Goal: Information Seeking & Learning: Compare options

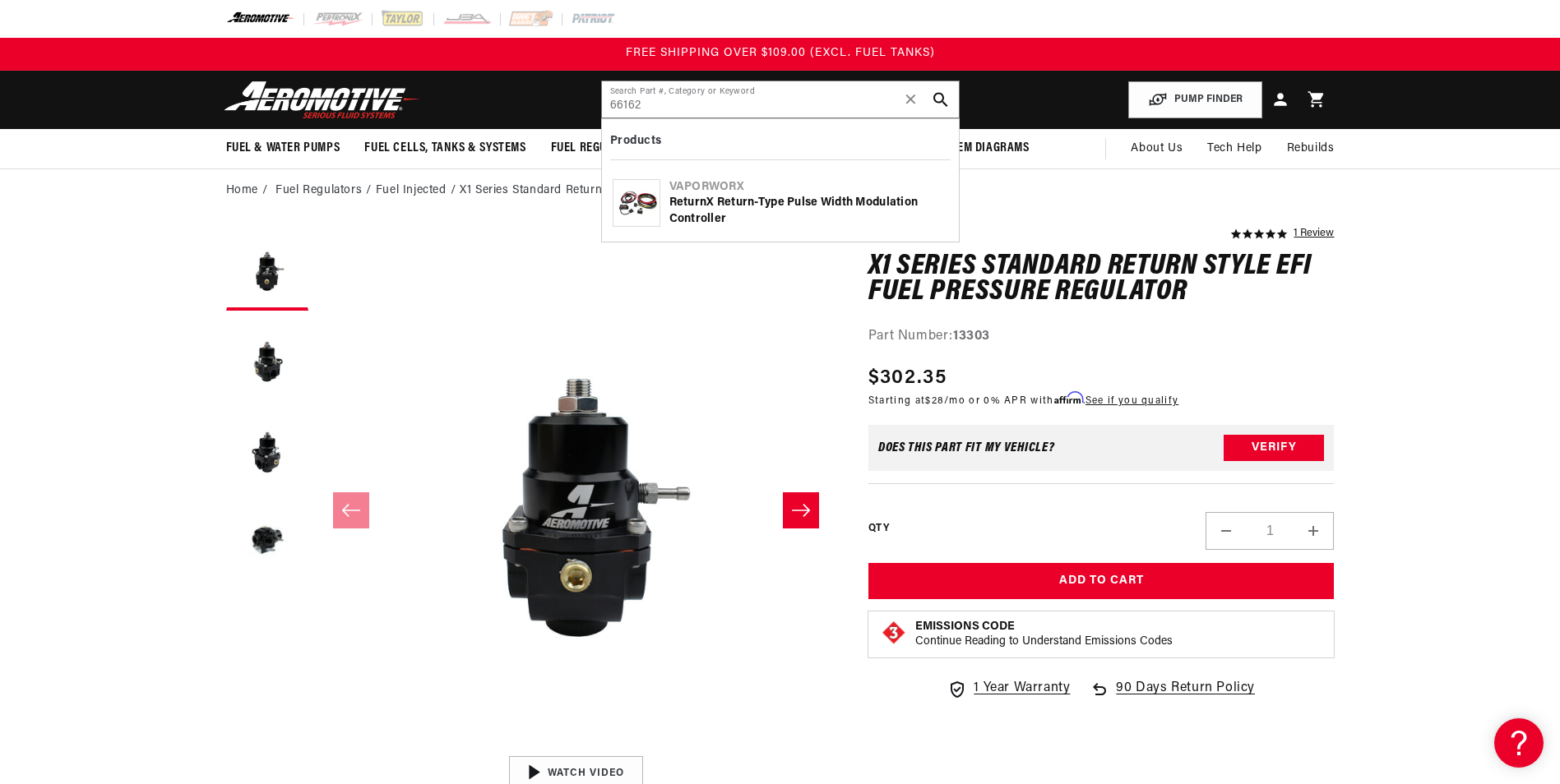
drag, startPoint x: 682, startPoint y: 109, endPoint x: 513, endPoint y: 111, distance: 169.0
click at [513, 111] on header "Fuel & Water Pumps Back In-Tank In-Line Fuel Pumps" at bounding box center [780, 99] width 1191 height 58
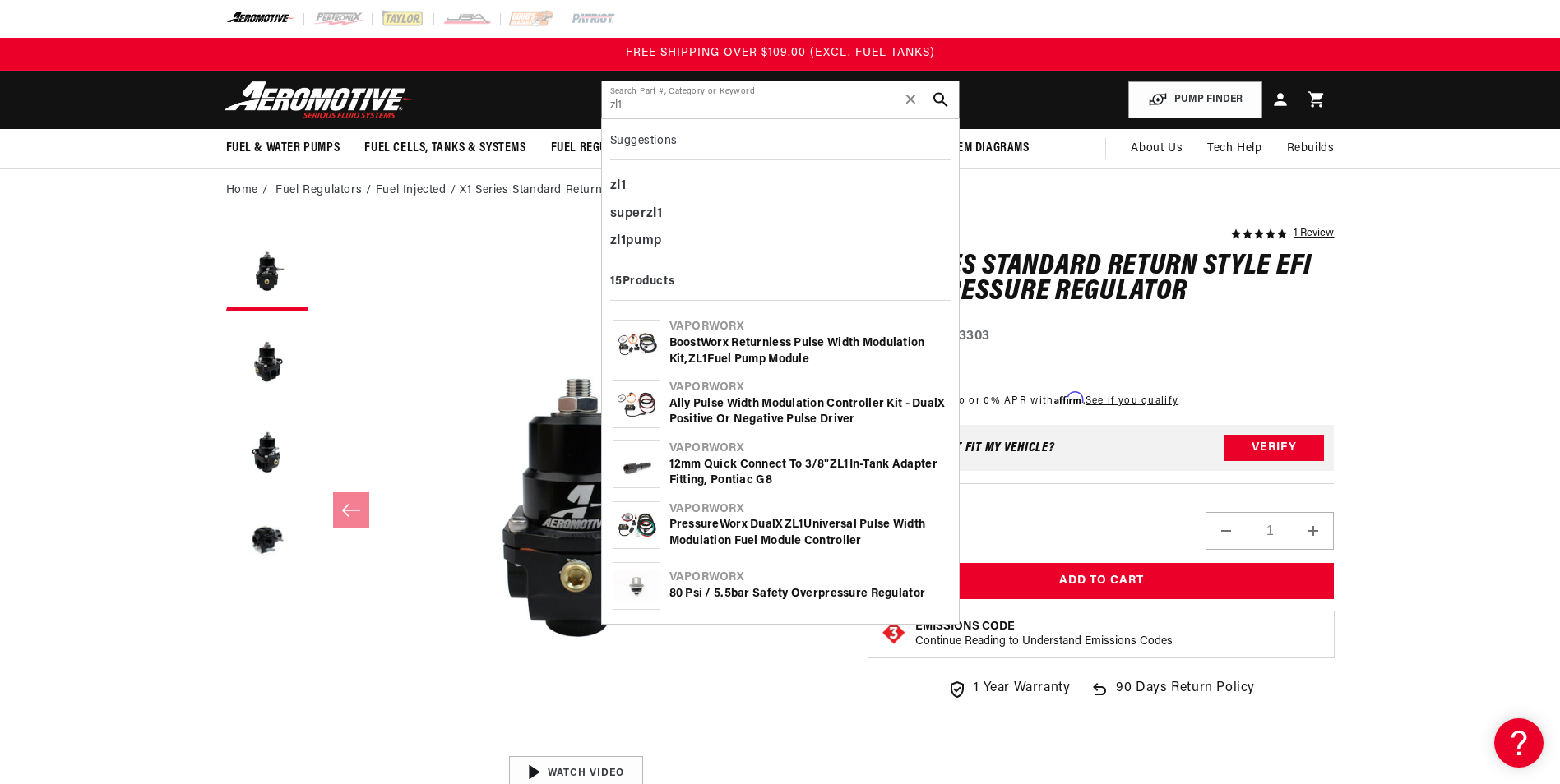
type input "zl1"
click at [790, 403] on div "Ally Pulse Width Modulation Controller Kit - DualX Positive or Negative Pulse D…" at bounding box center [808, 412] width 279 height 32
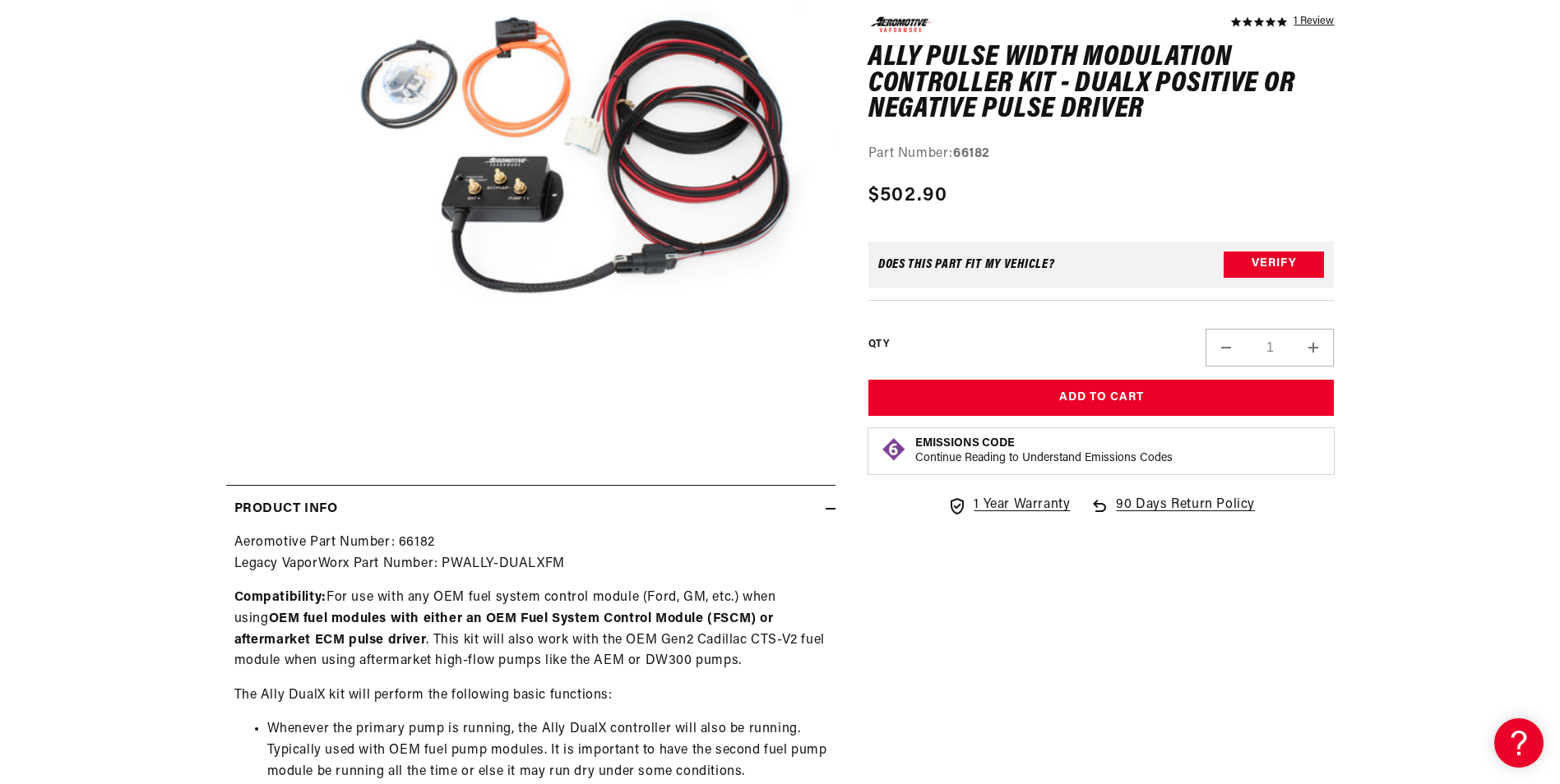
scroll to position [493, 0]
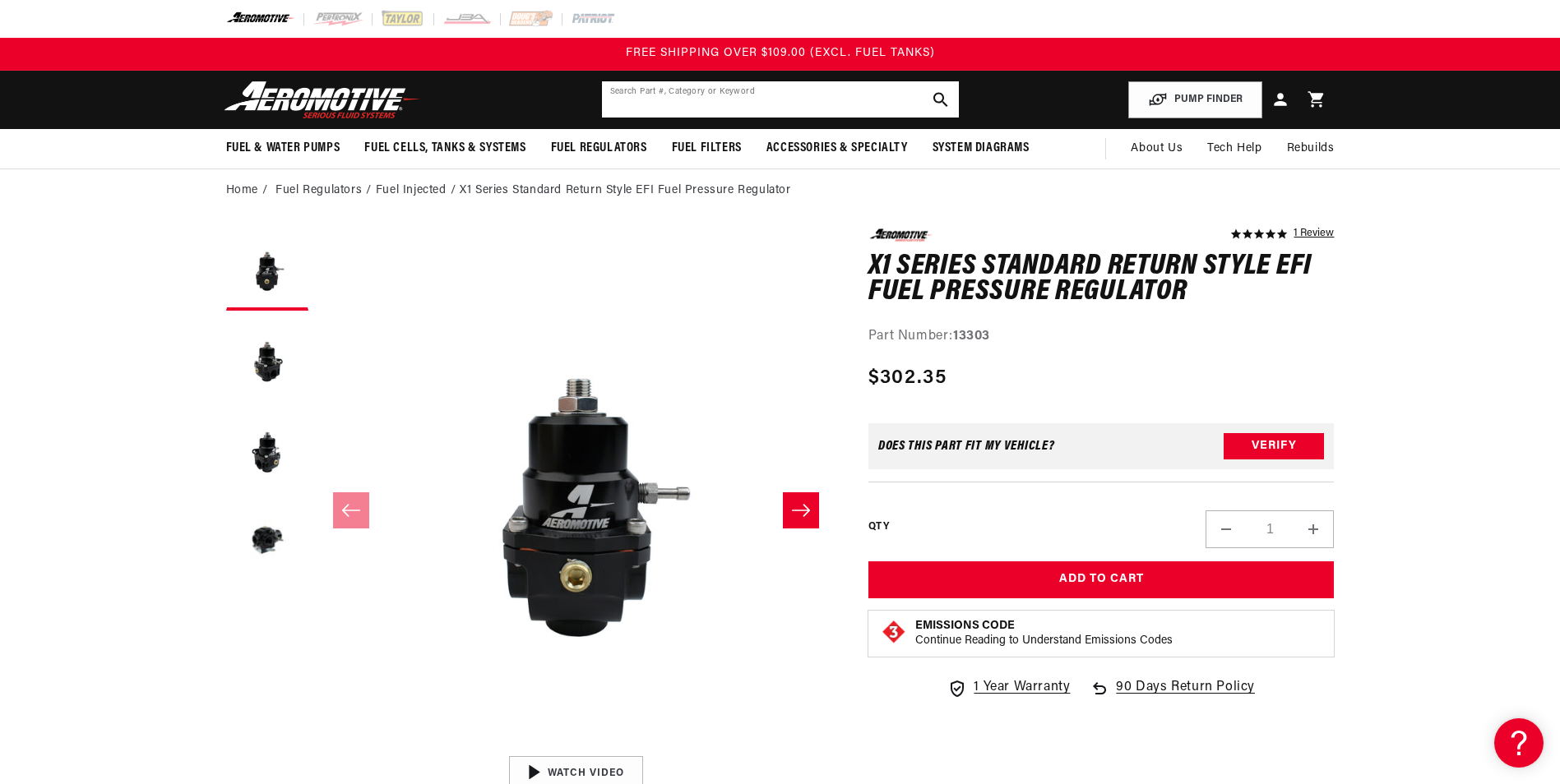
click at [770, 113] on input "text" at bounding box center [780, 99] width 357 height 36
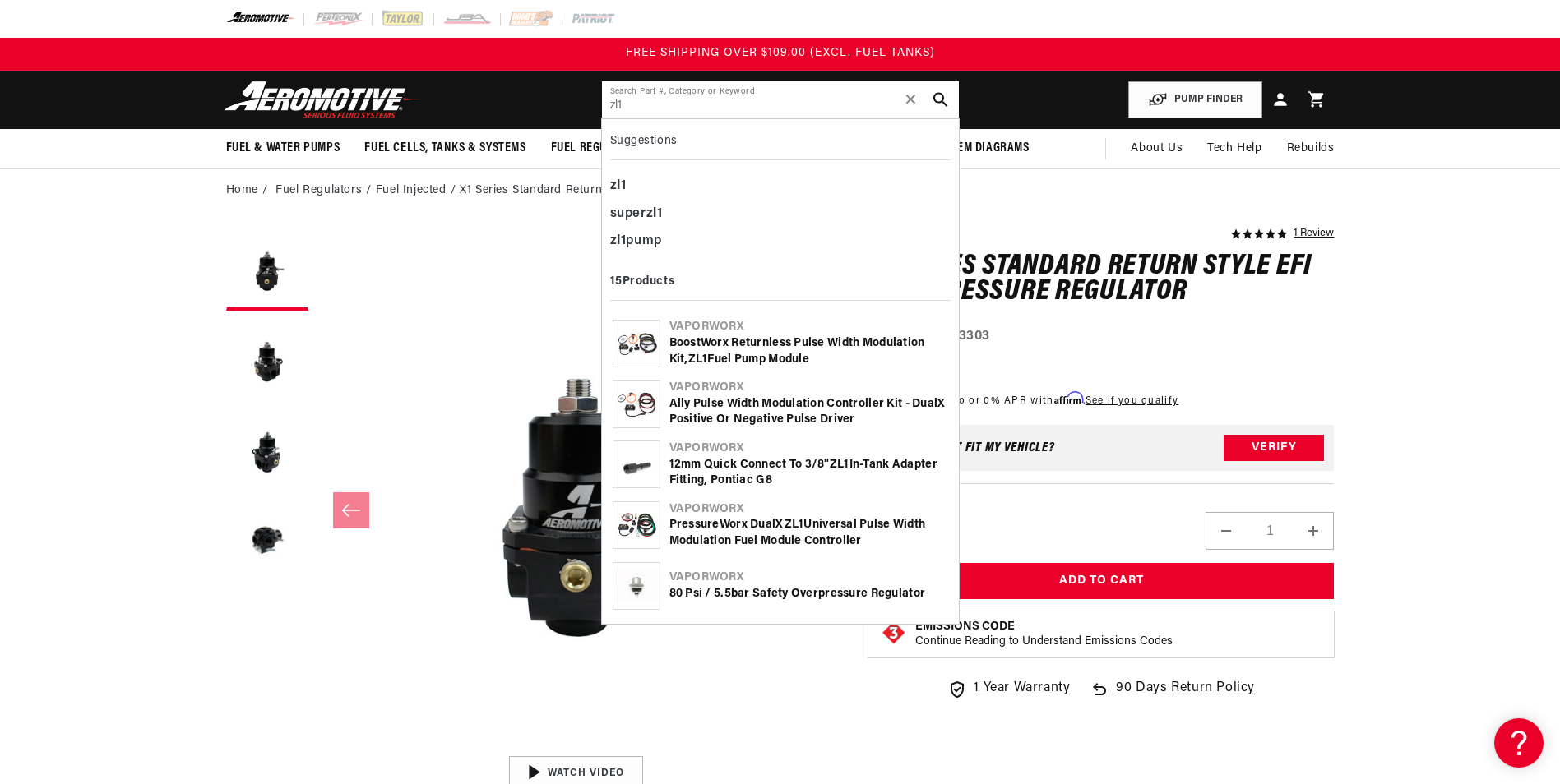
type input "zl1"
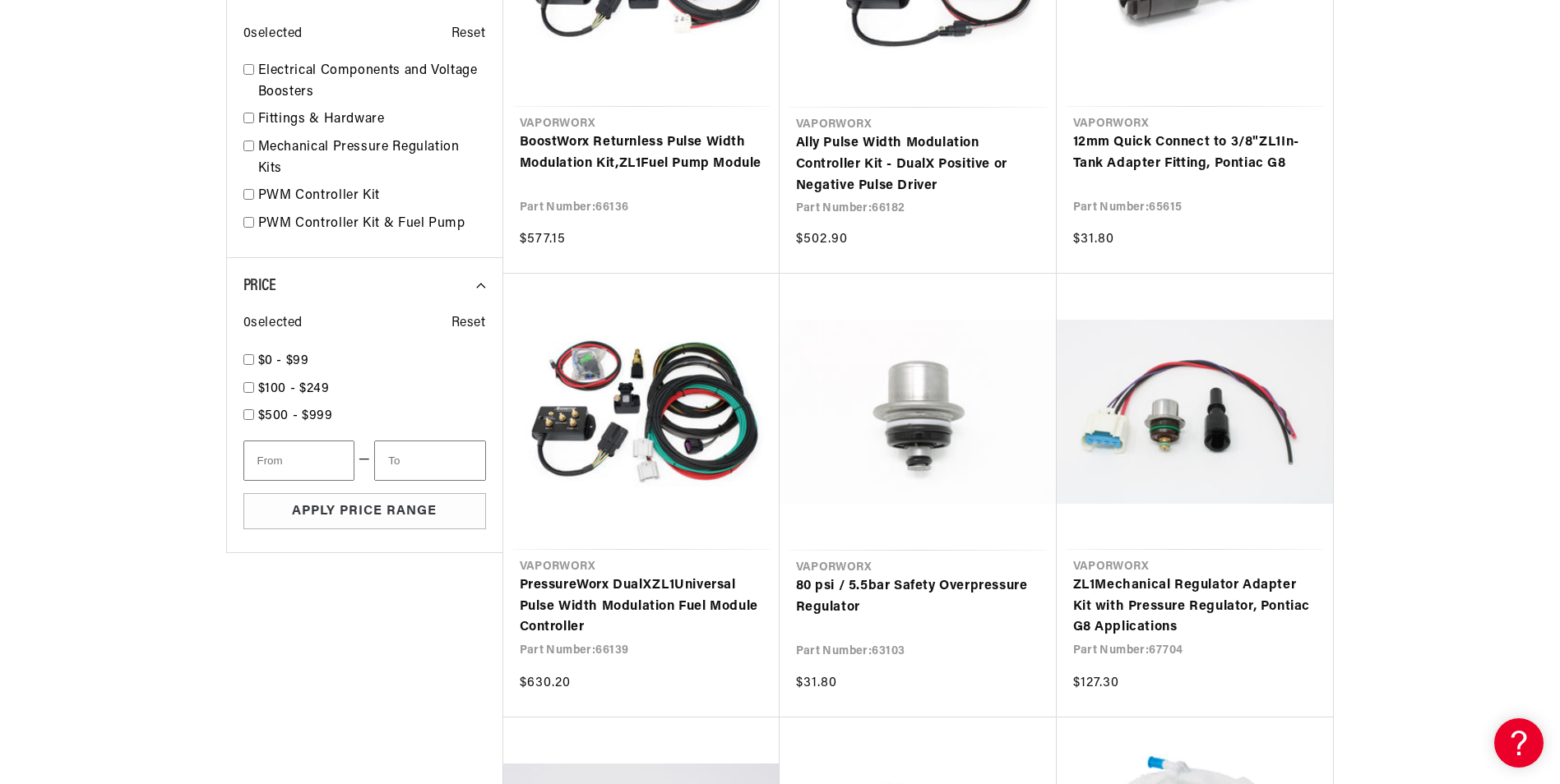
scroll to position [575, 0]
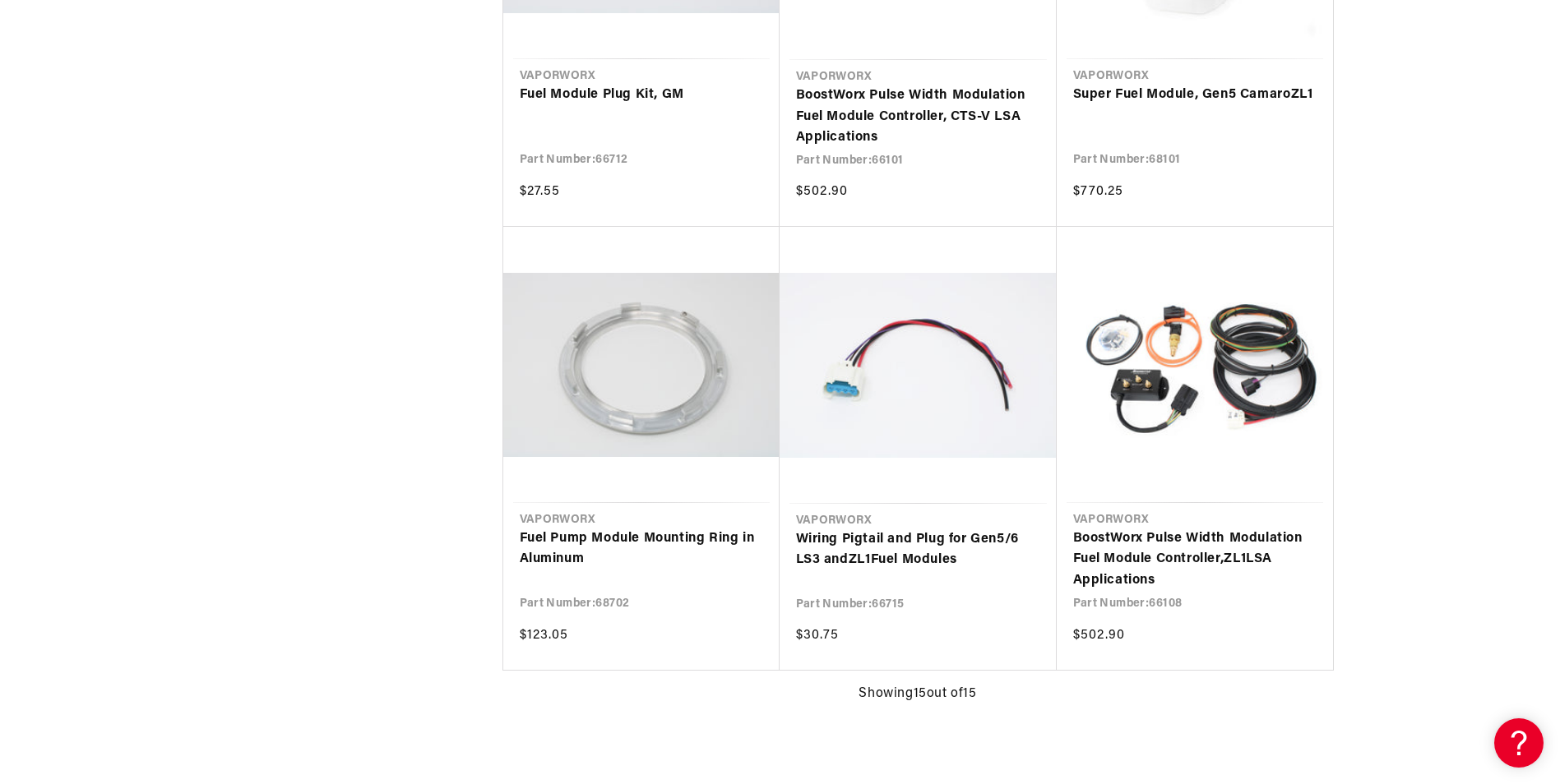
scroll to position [1479, 0]
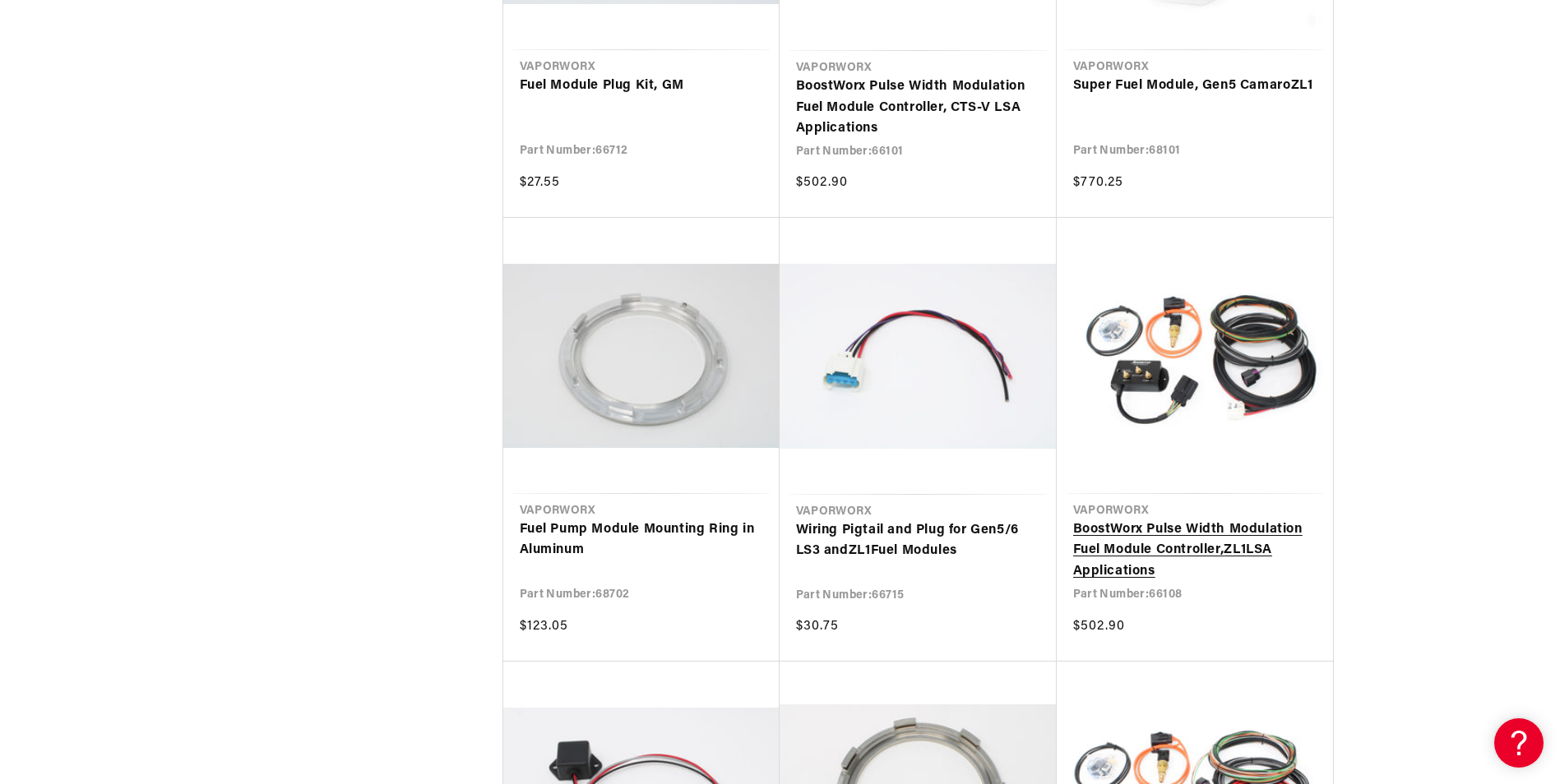
click at [1183, 556] on link "BoostWorx Pulse Width Modulation Fuel Module Controller, ZL1 LSA Applications" at bounding box center [1194, 551] width 243 height 64
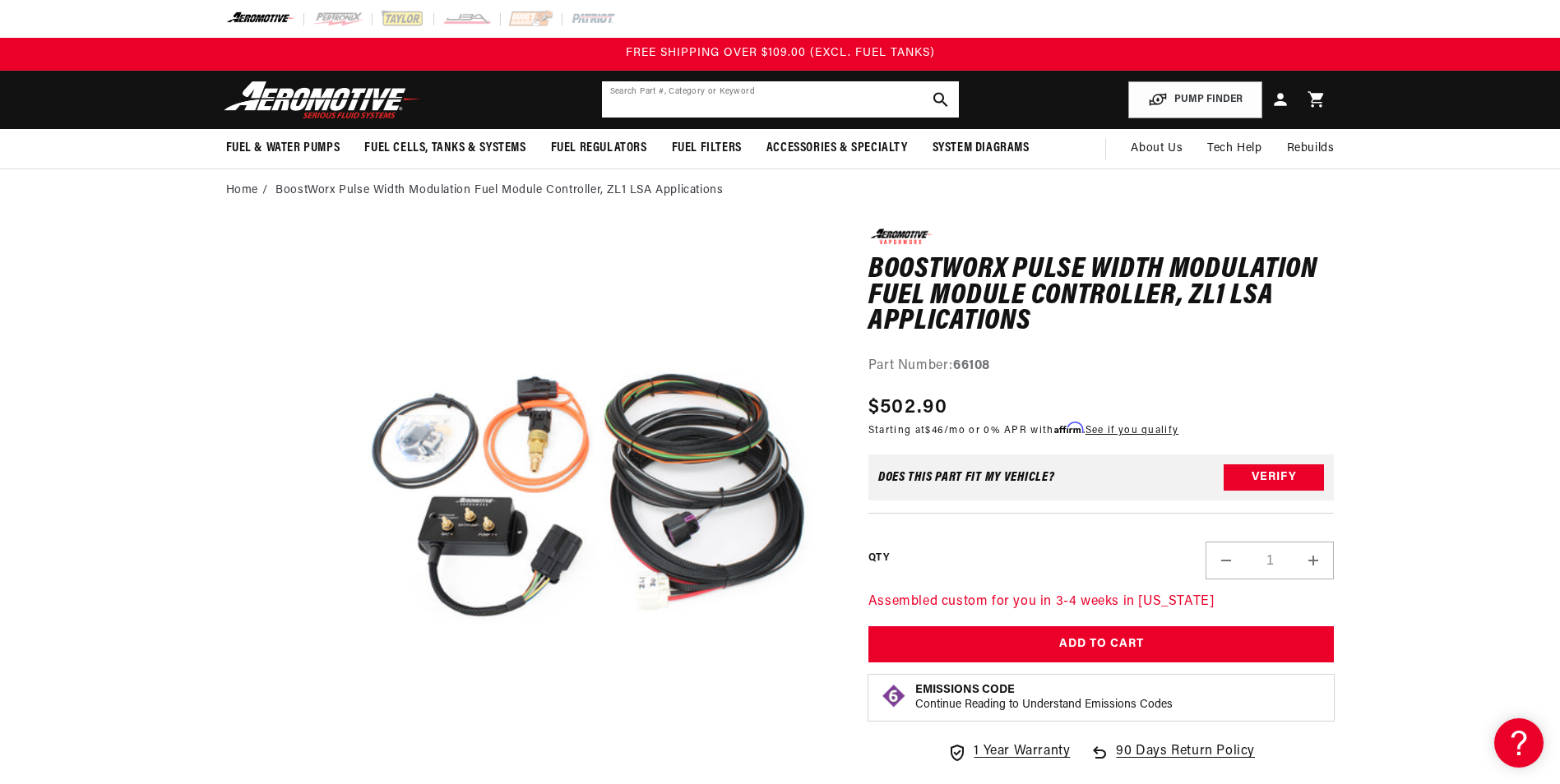
click at [670, 106] on input "text" at bounding box center [780, 99] width 357 height 36
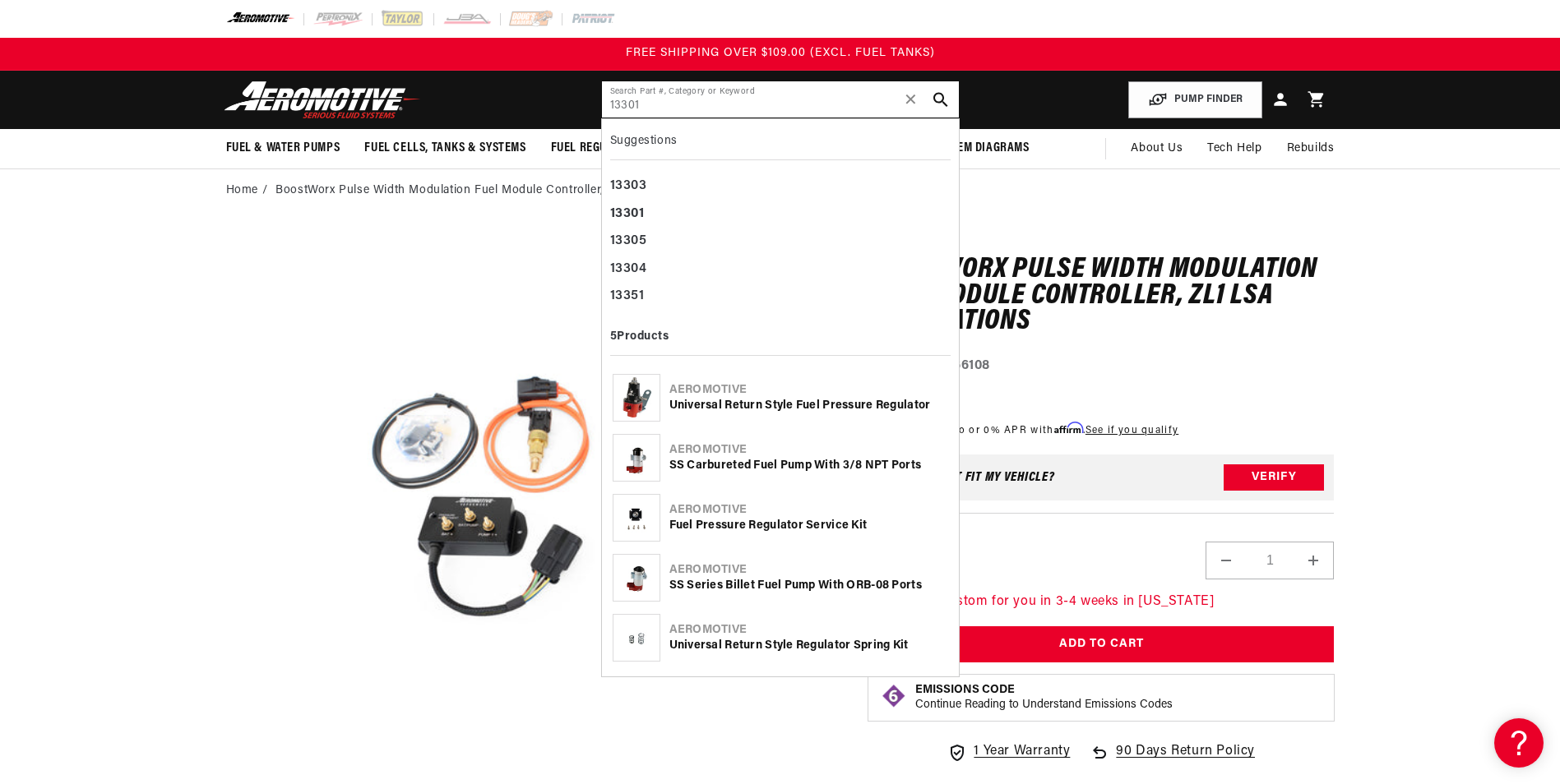
drag, startPoint x: 701, startPoint y: 109, endPoint x: 507, endPoint y: 107, distance: 194.0
click at [507, 107] on header "Fuel & Water Pumps Back In-Tank In-Line Fuel Pumps" at bounding box center [780, 99] width 1191 height 58
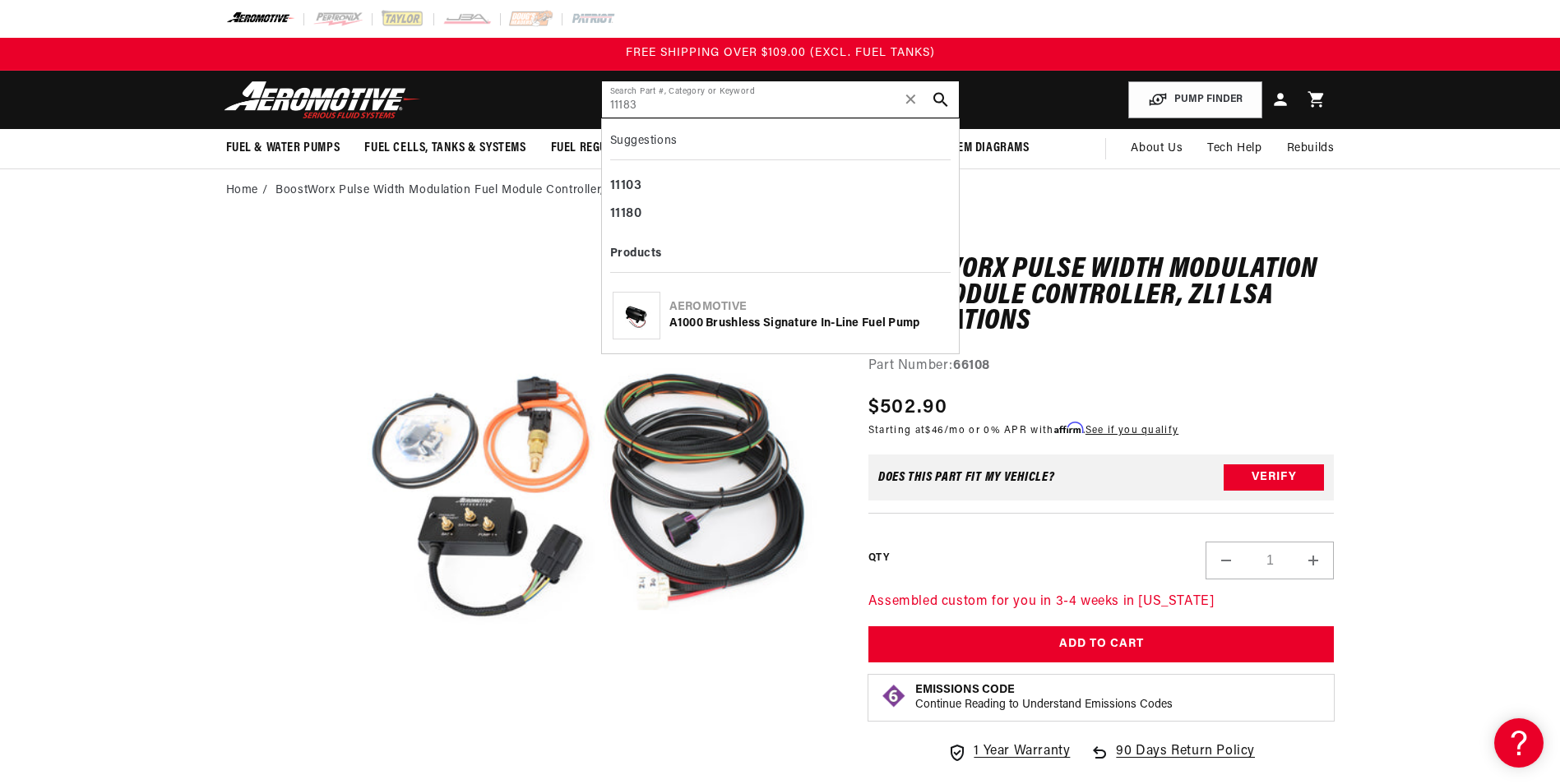
drag, startPoint x: 645, startPoint y: 108, endPoint x: 472, endPoint y: 88, distance: 174.2
click at [472, 88] on header "Fuel & Water Pumps Back In-Tank In-Line Fuel Pumps" at bounding box center [780, 99] width 1191 height 58
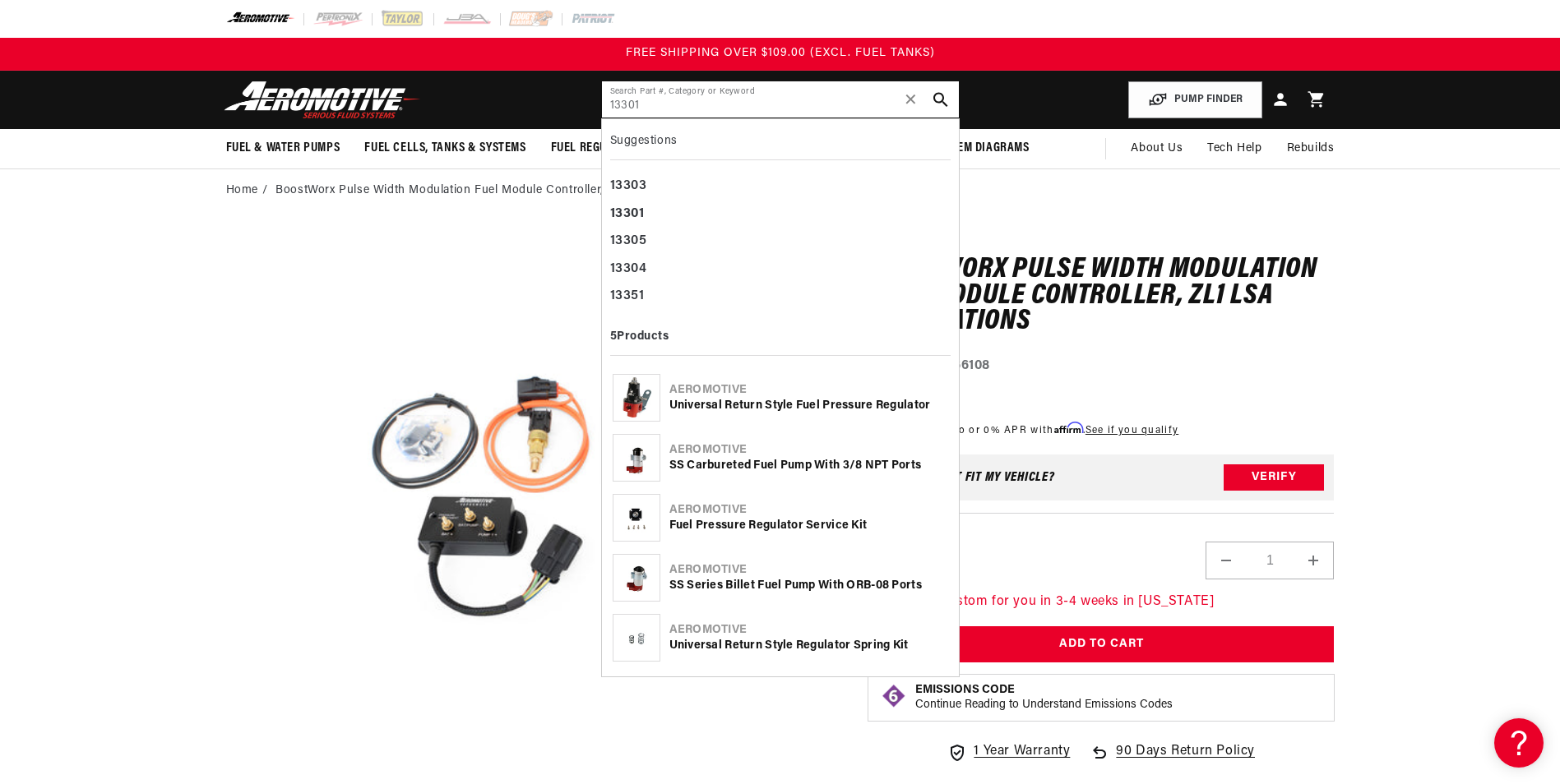
type input "13301"
click at [828, 401] on div "Universal Return Style Fuel Pressure Regulator" at bounding box center [808, 406] width 279 height 16
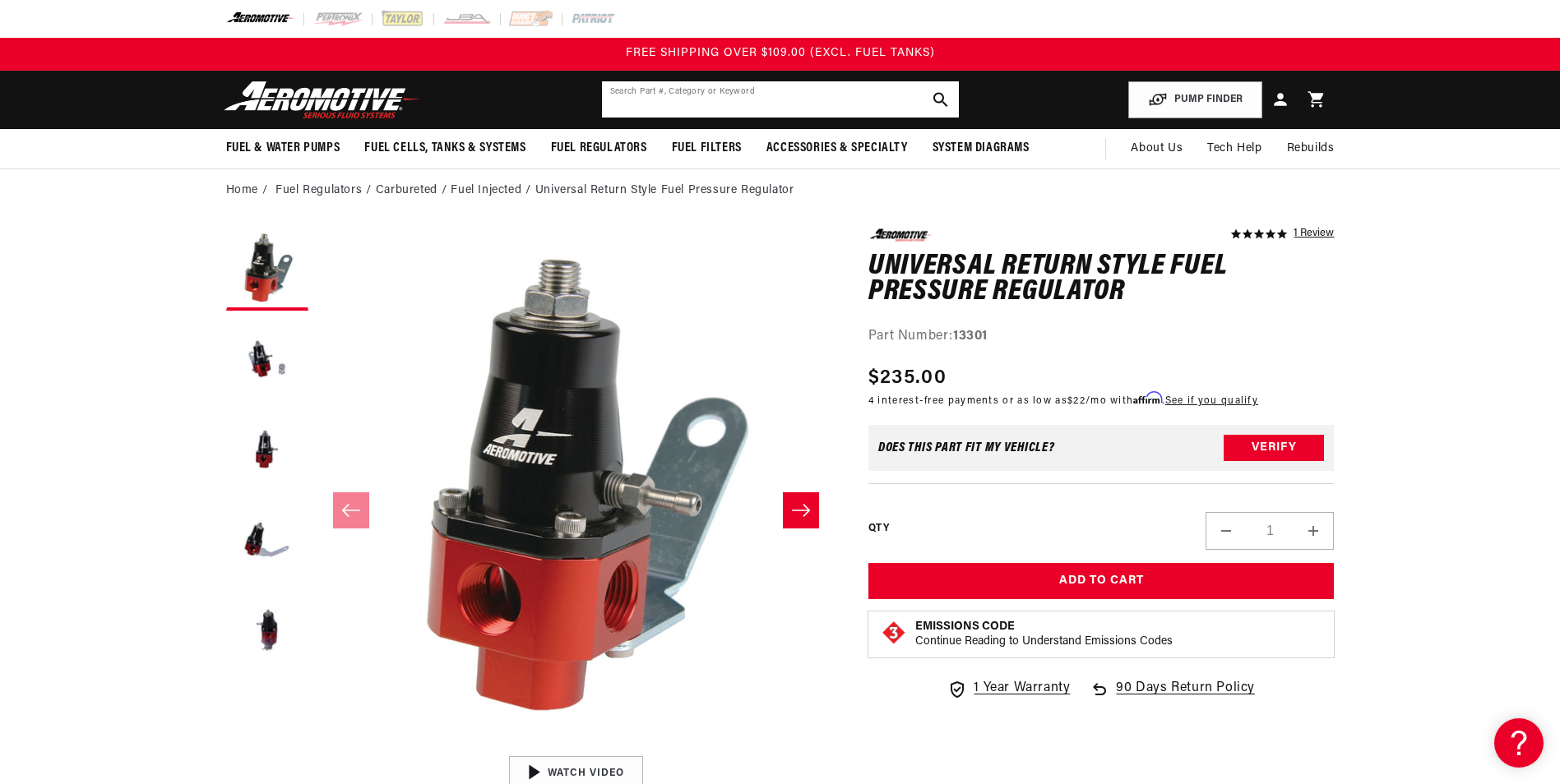
click at [674, 104] on input "text" at bounding box center [780, 99] width 357 height 36
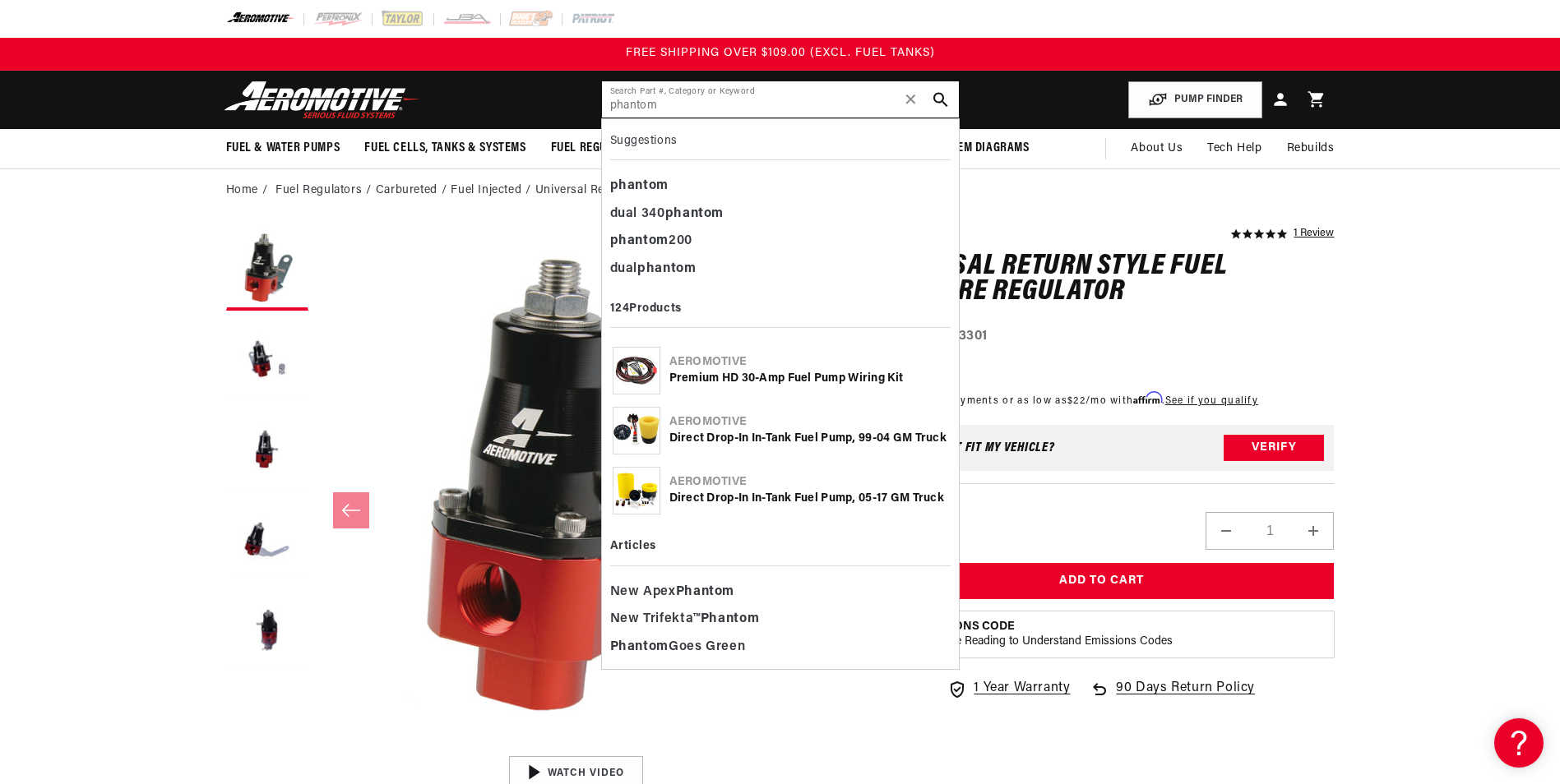
type input "phantom"
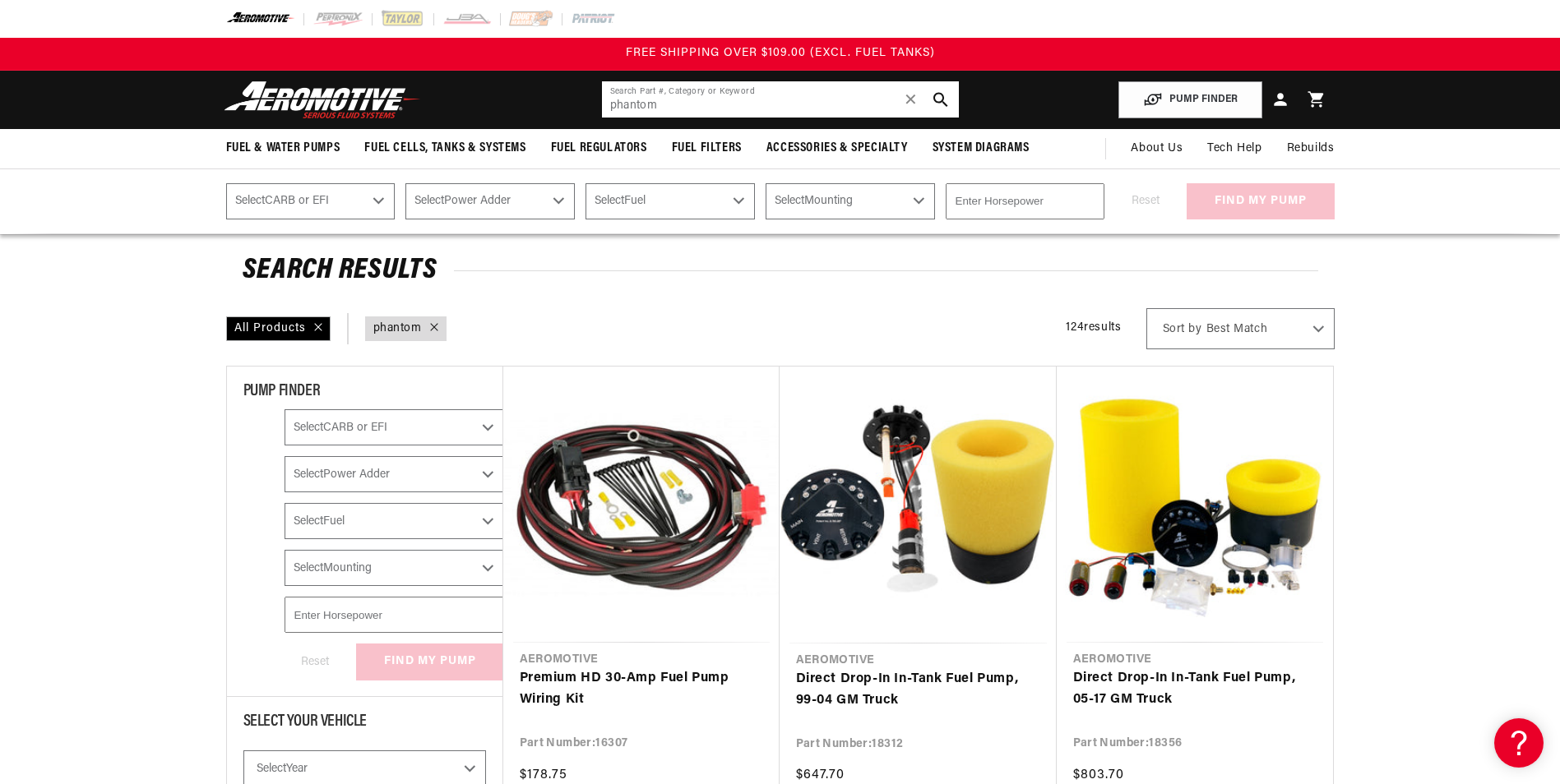
click at [681, 110] on input "phantom" at bounding box center [780, 99] width 357 height 36
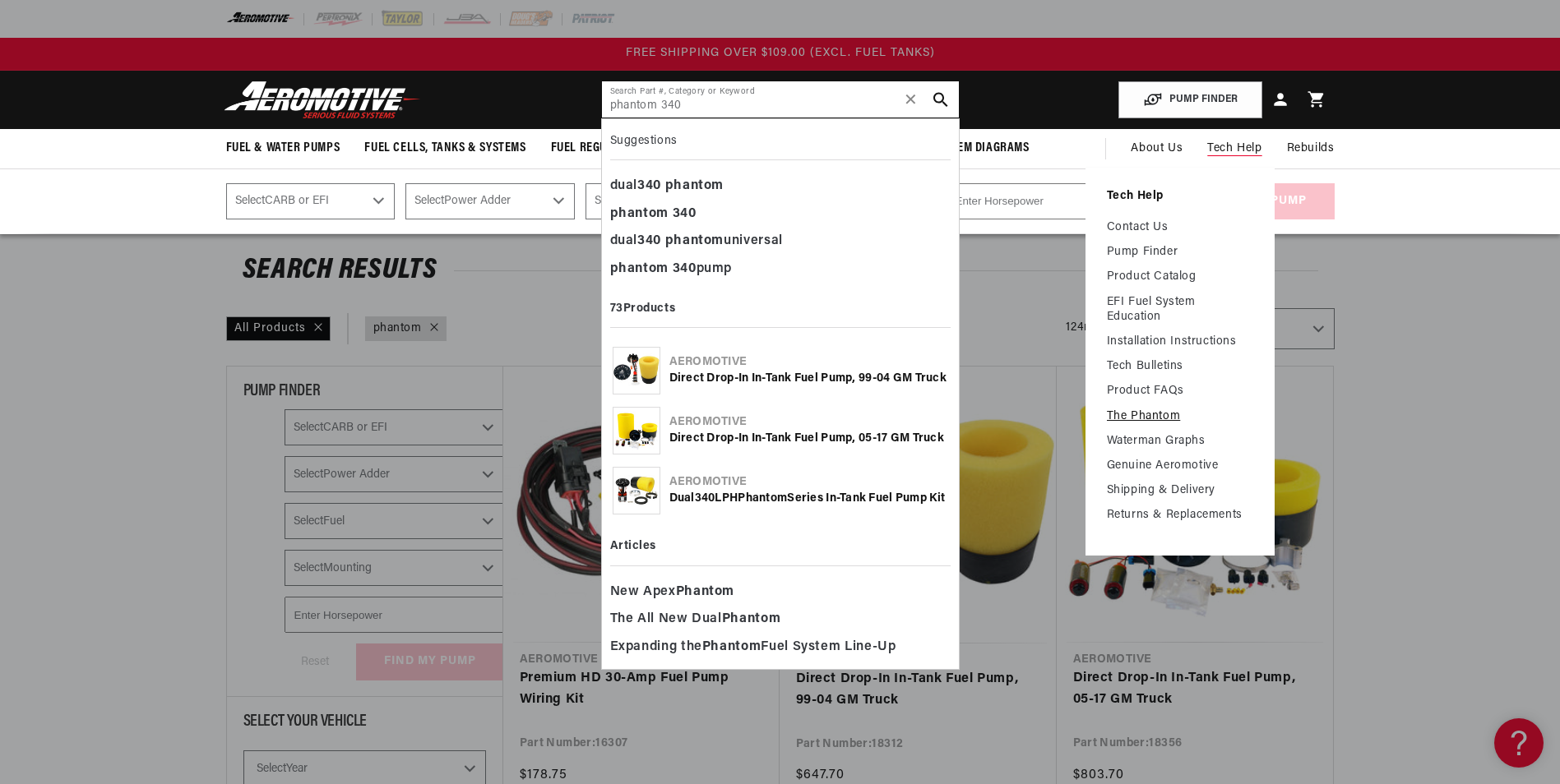
type input "phantom 340"
click at [1138, 409] on link "The Phantom" at bounding box center [1179, 417] width 146 height 15
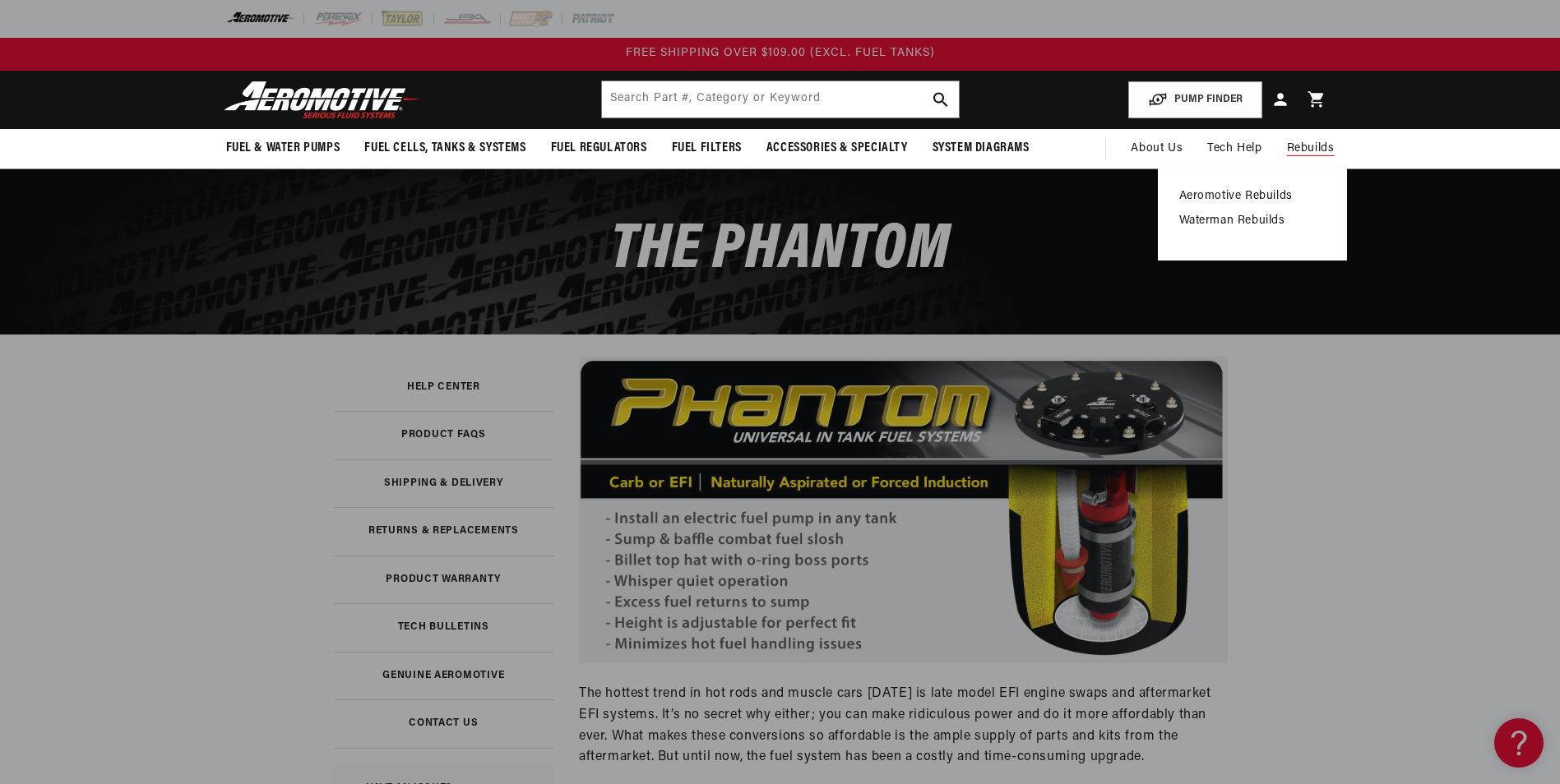
click at [1262, 195] on link "Aeromotive Rebuilds" at bounding box center [1252, 196] width 146 height 15
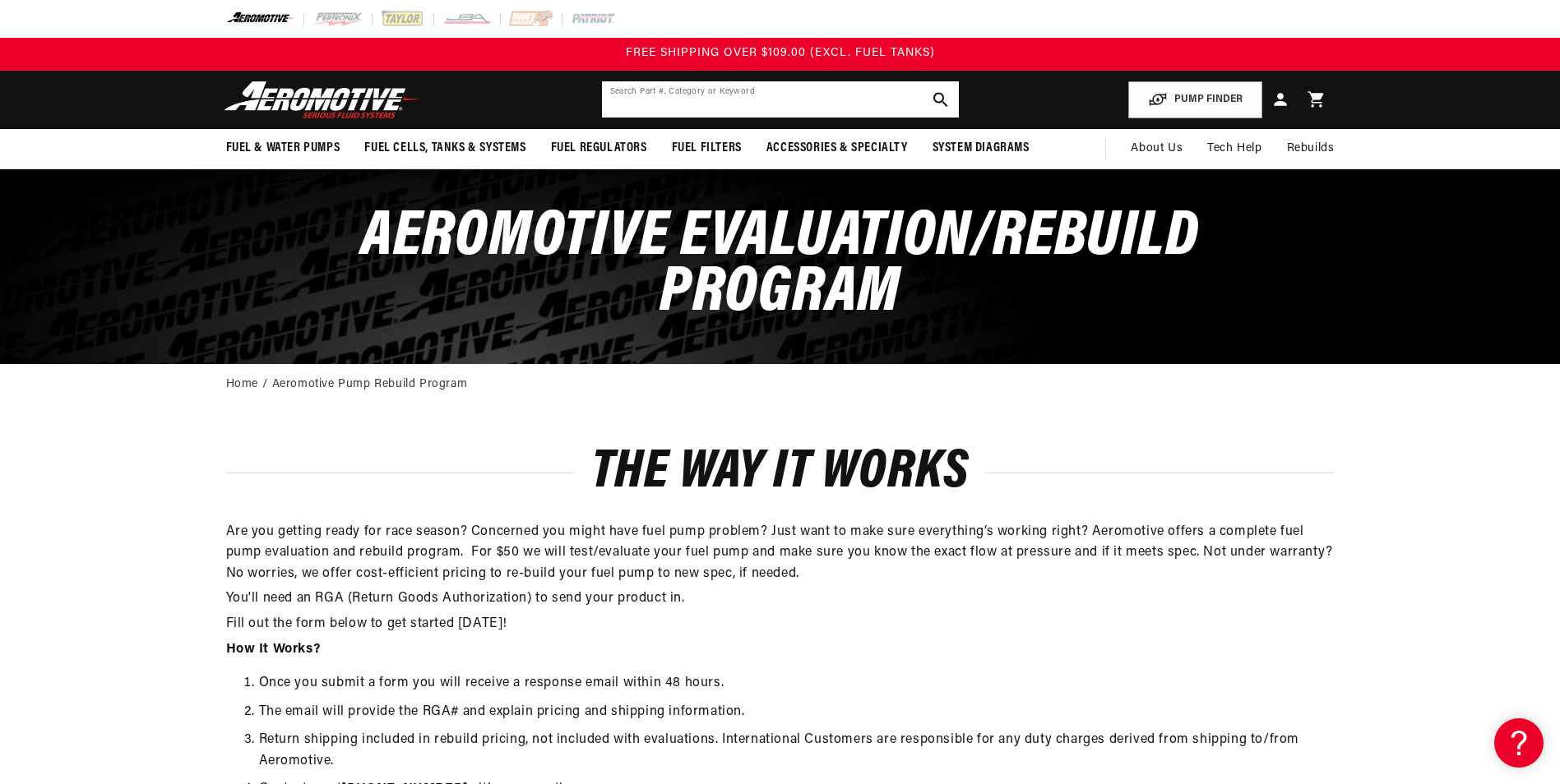
click at [707, 101] on input "text" at bounding box center [780, 99] width 357 height 36
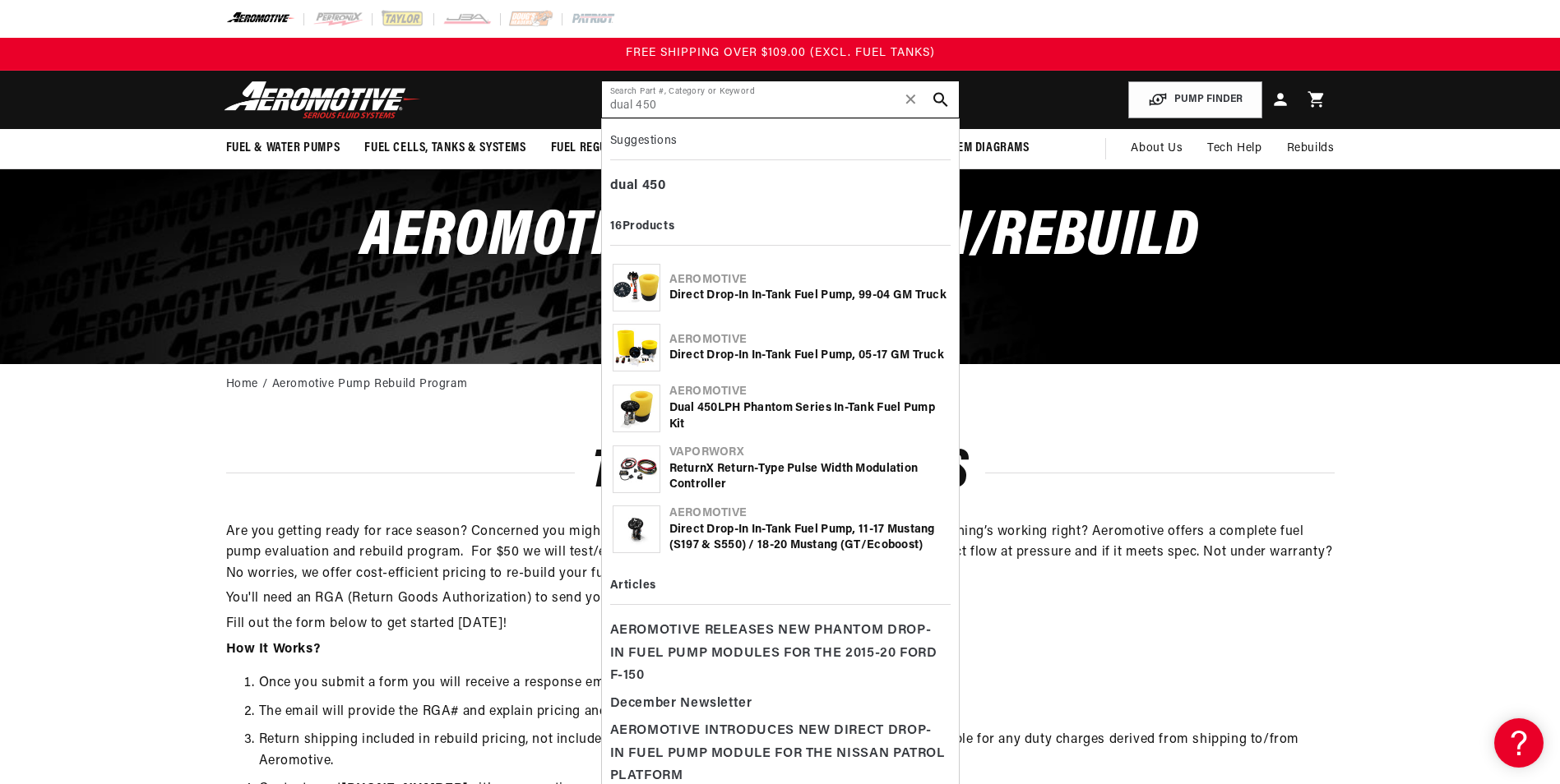
type input "dual 450"
click at [718, 409] on b "450" at bounding box center [707, 408] width 21 height 13
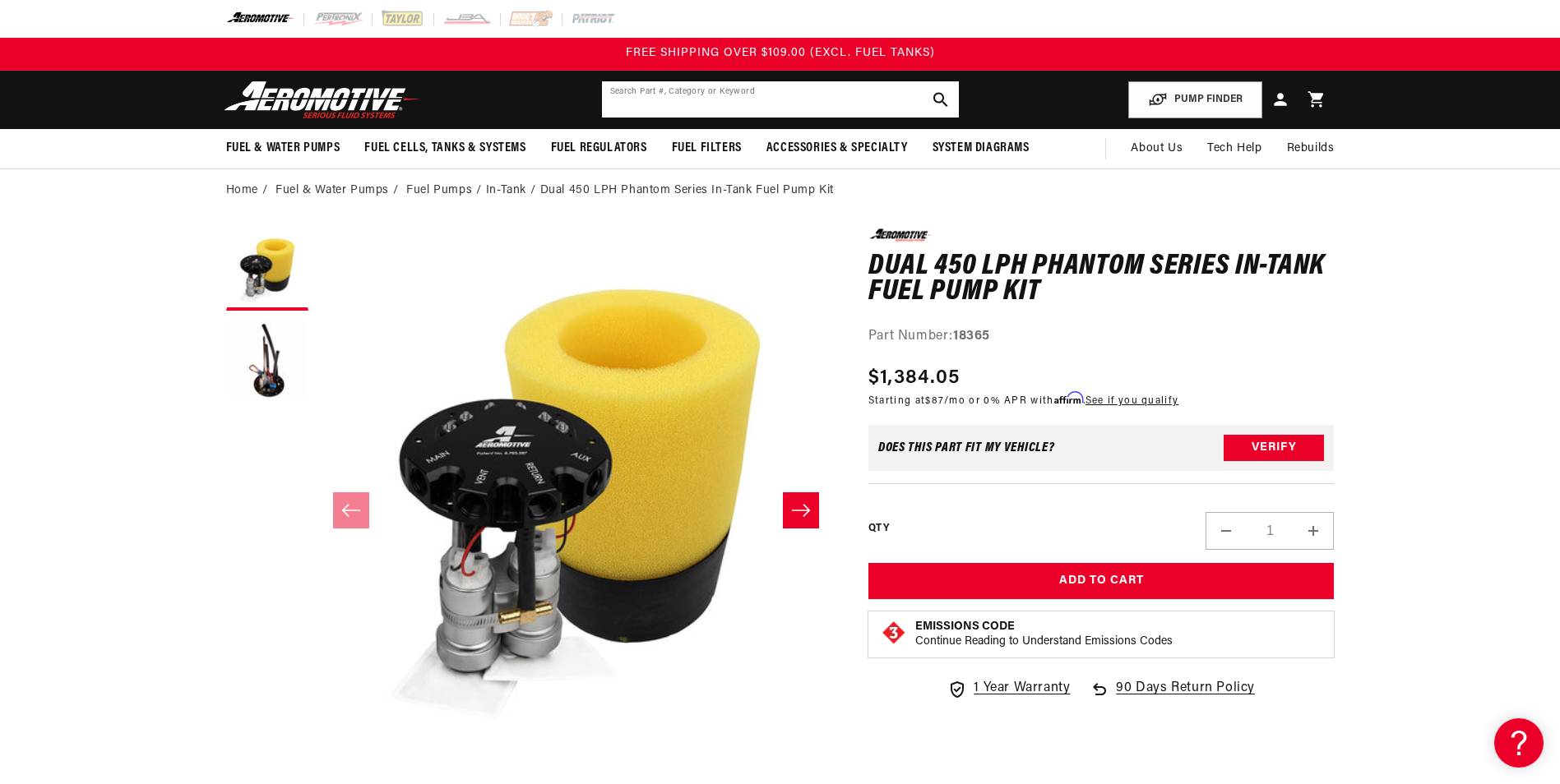
click at [679, 96] on input "text" at bounding box center [780, 99] width 357 height 36
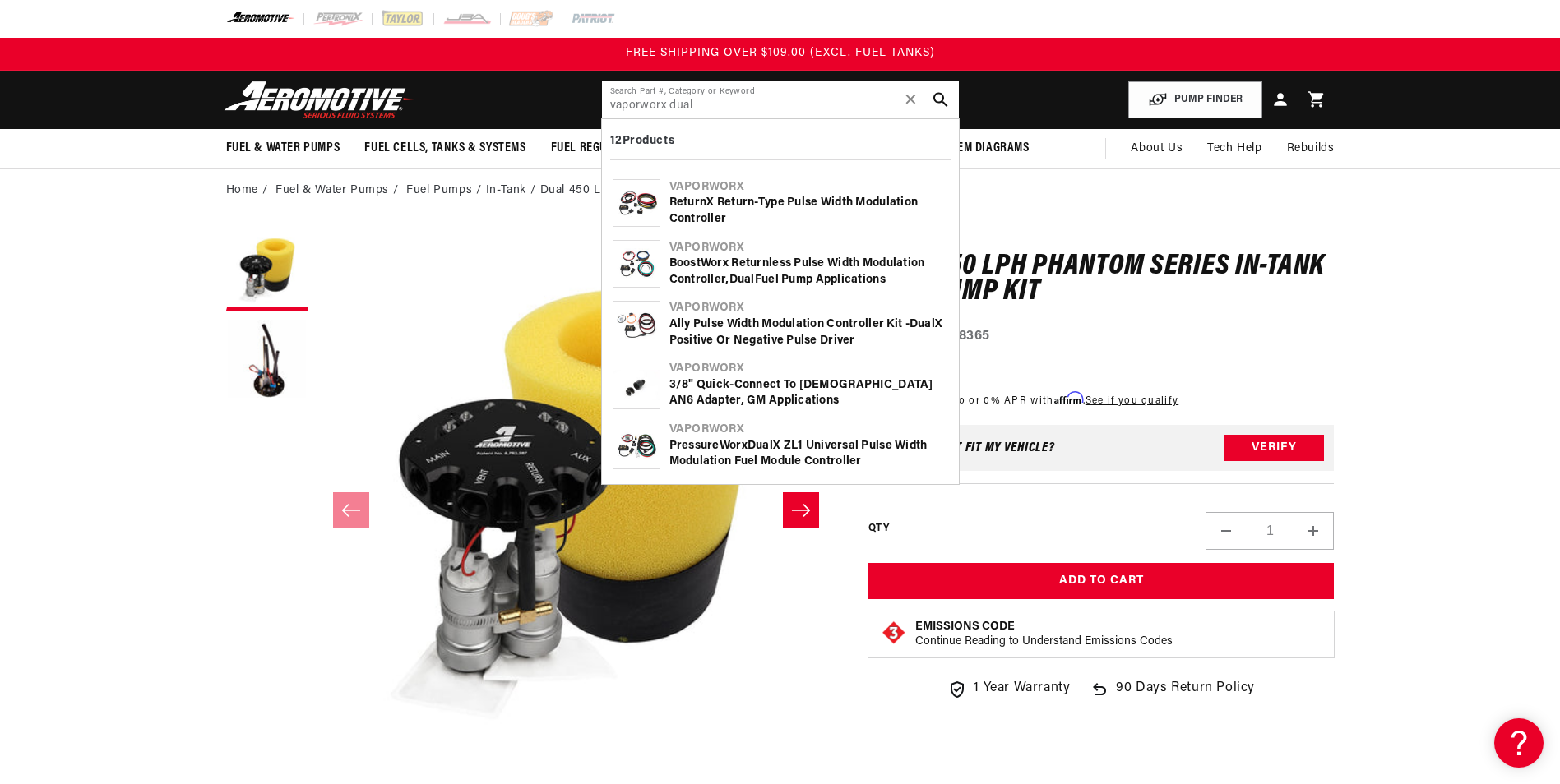
type input "vaporworx dual"
click at [808, 276] on div "BoostWorx Returnless Pulse Width Modulation Controller, Dual Fuel Pump Applicat…" at bounding box center [808, 271] width 279 height 32
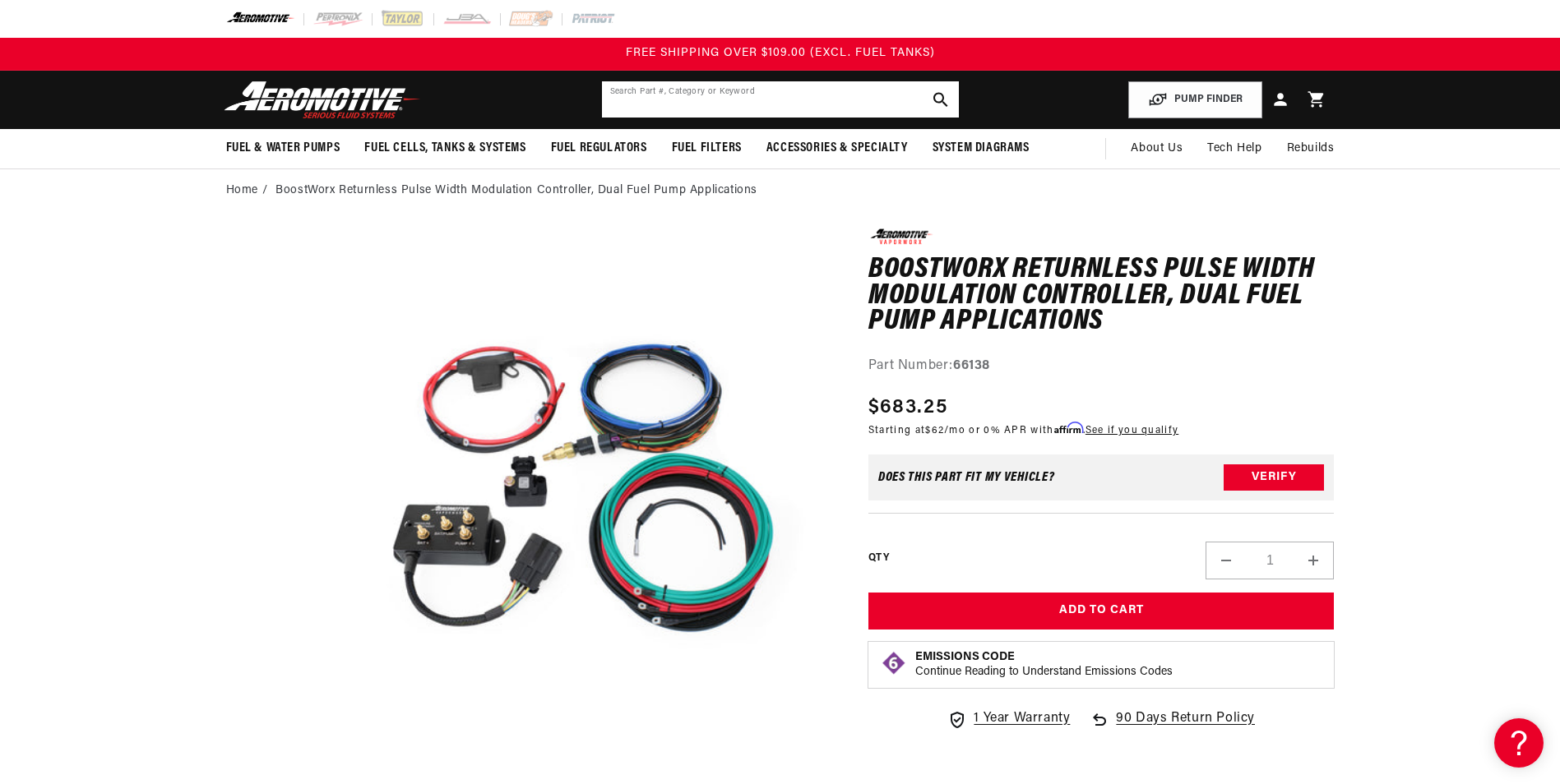
click at [697, 101] on input "text" at bounding box center [780, 99] width 357 height 36
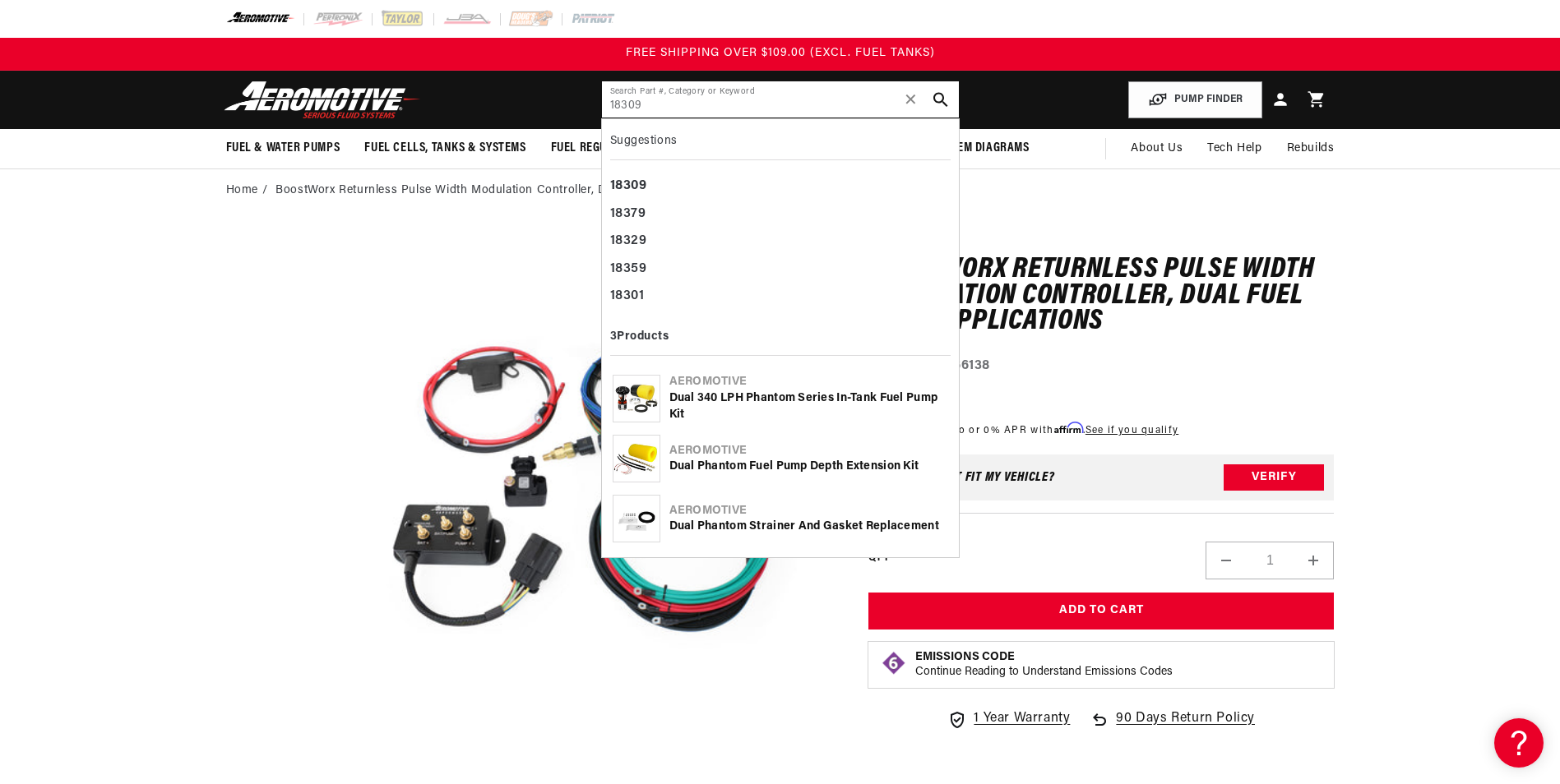
type input "18309"
click at [709, 398] on div "Dual 340 LPH Phantom Series In-Tank Fuel Pump Kit" at bounding box center [808, 407] width 279 height 32
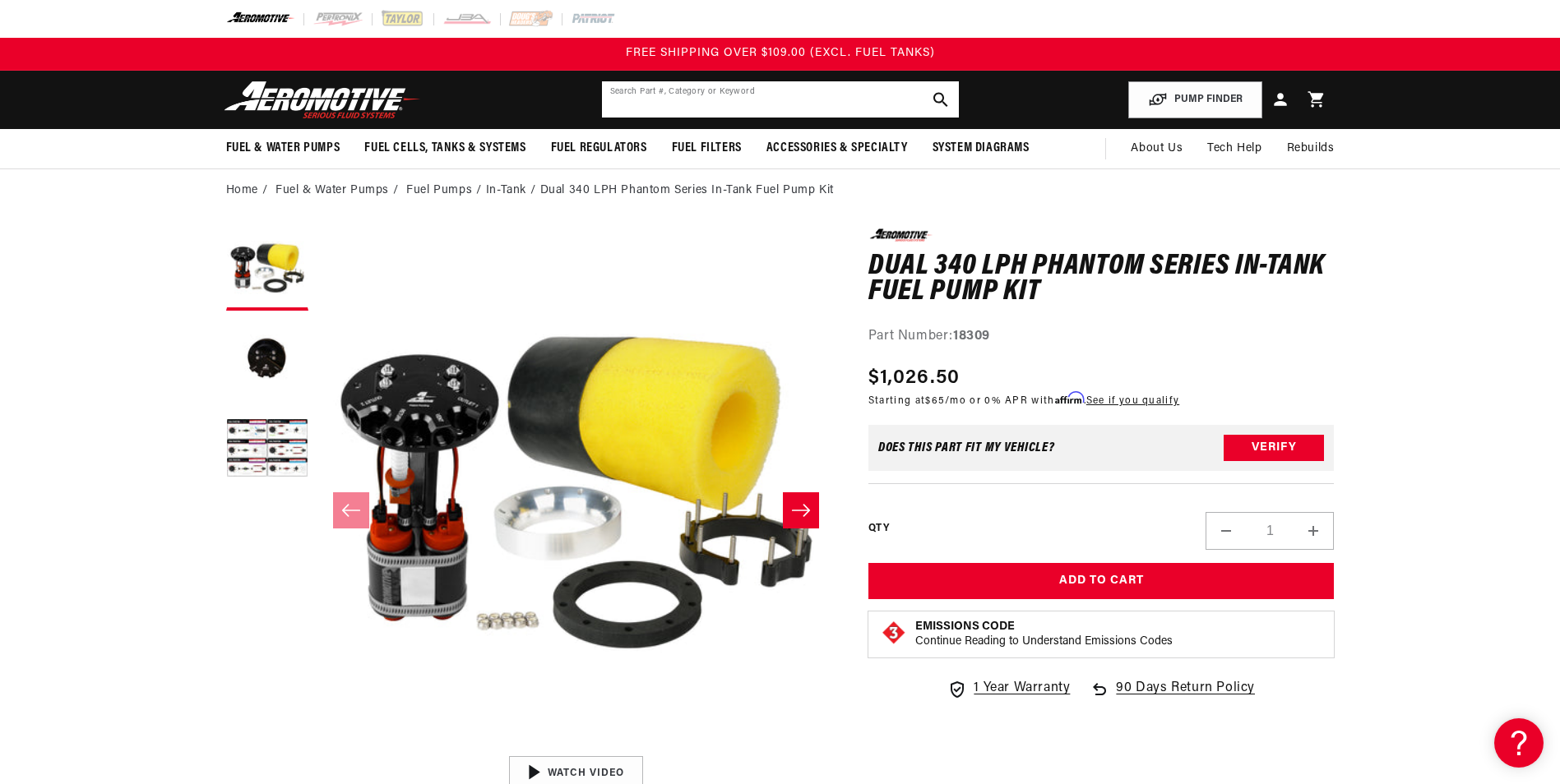
click at [704, 101] on input "text" at bounding box center [780, 99] width 357 height 36
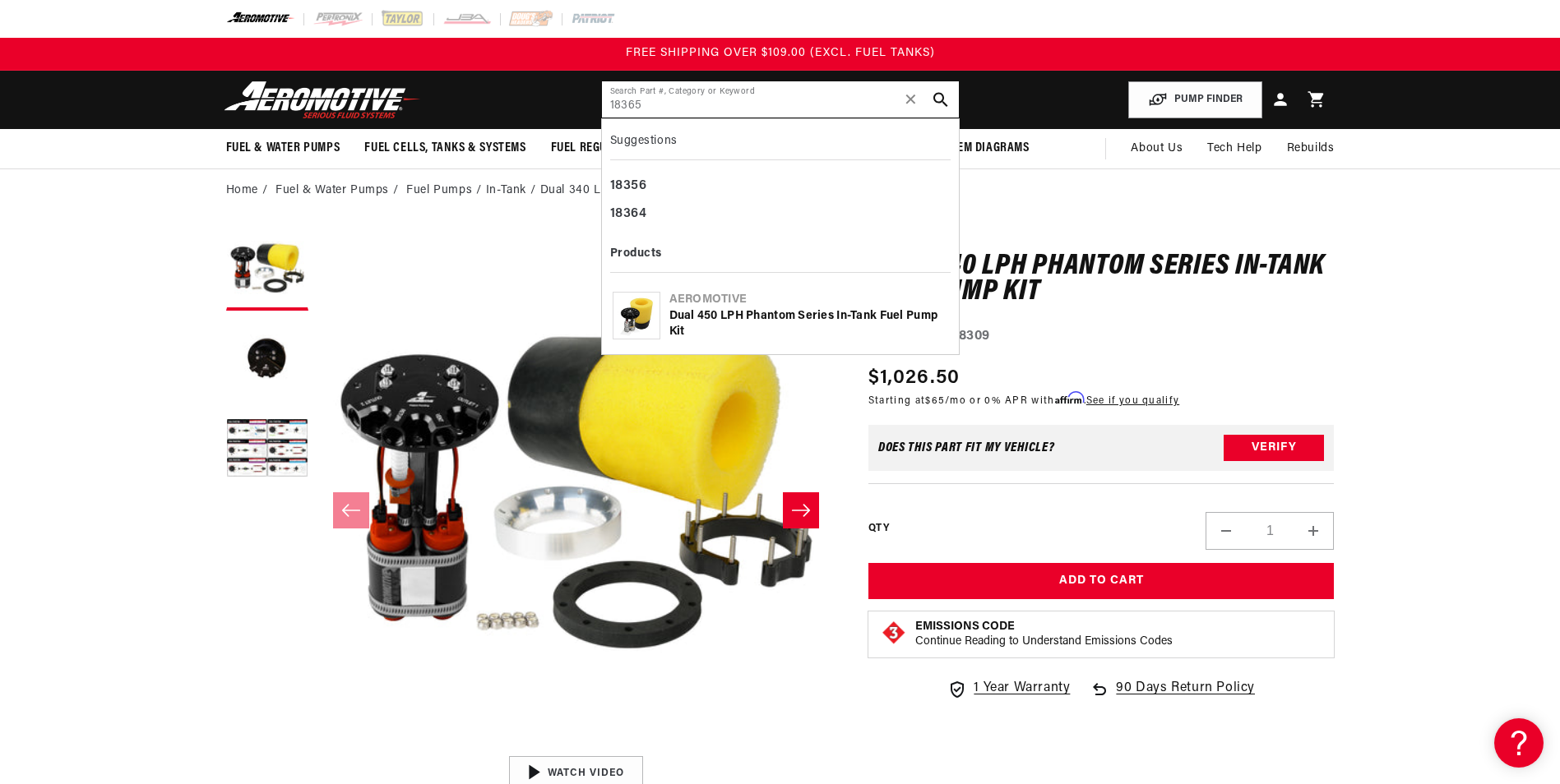
type input "18365"
click at [754, 308] on div "Dual 450 LPH Phantom Series In-Tank Fuel Pump Kit" at bounding box center [808, 324] width 279 height 32
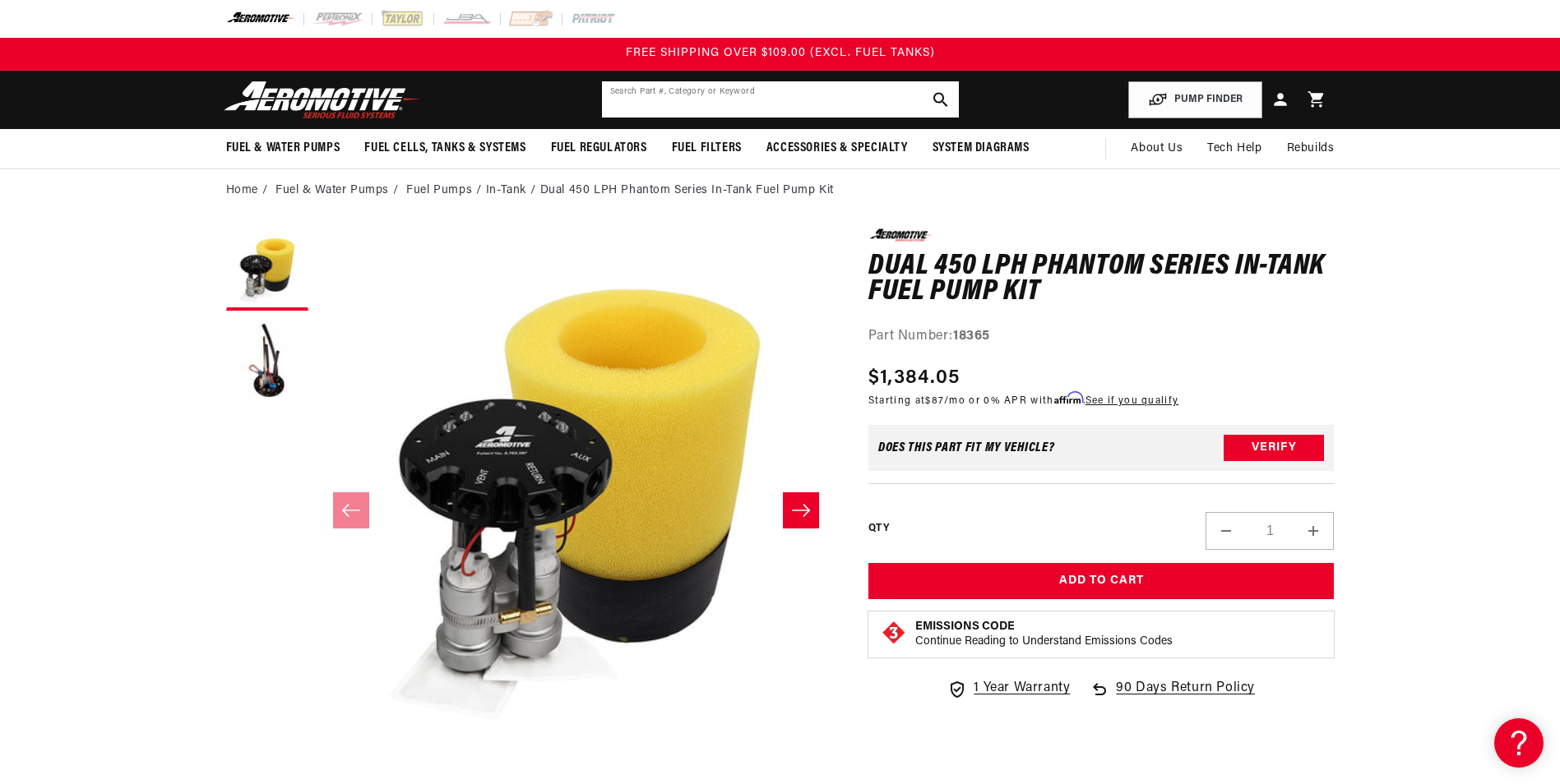
click at [636, 83] on input "text" at bounding box center [780, 99] width 357 height 36
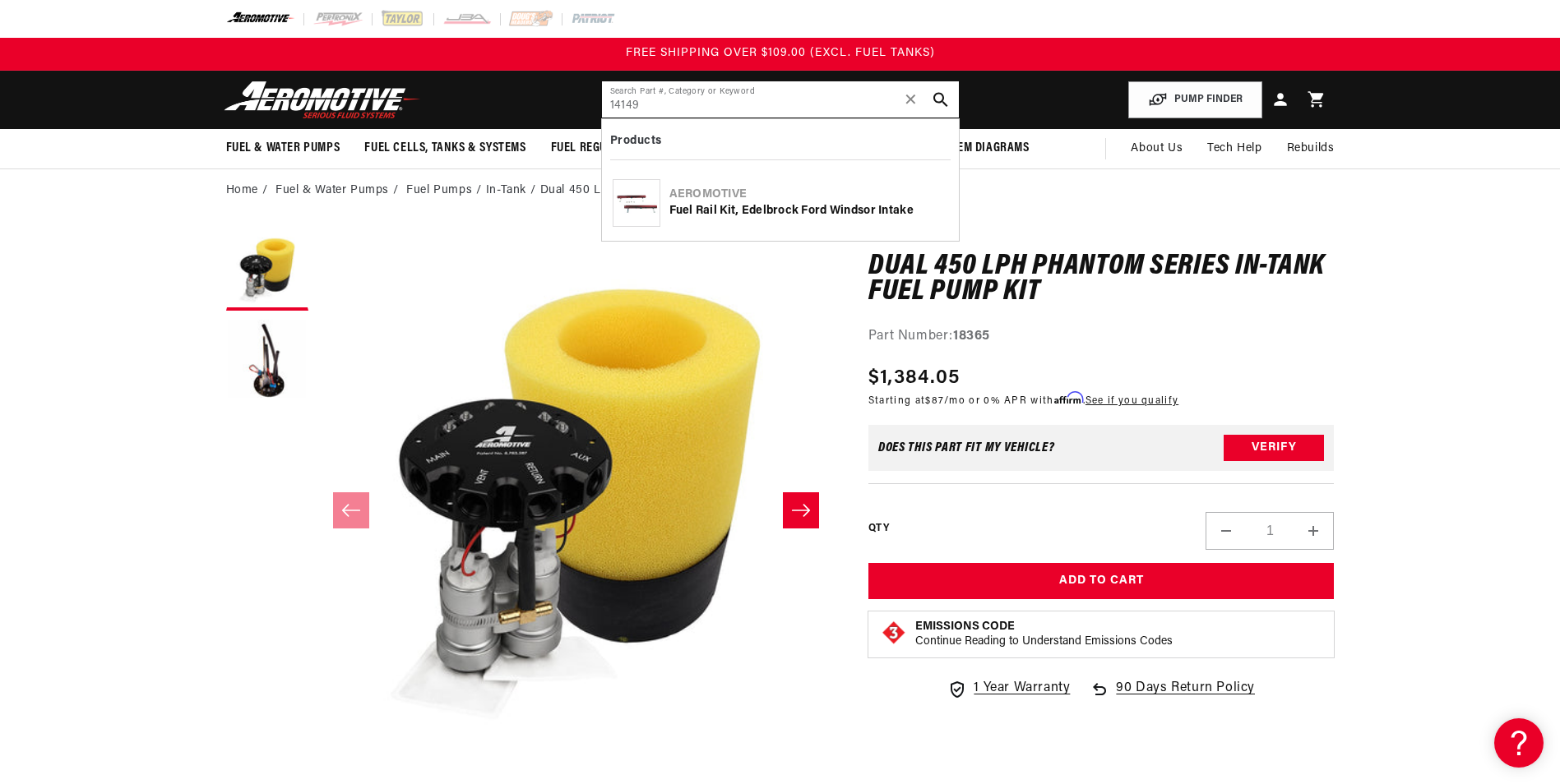
type input "14149"
click at [872, 199] on div "Aeromotive" at bounding box center [808, 194] width 279 height 16
